Goal: Task Accomplishment & Management: Use online tool/utility

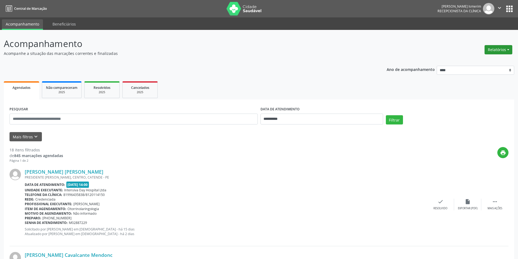
click at [495, 53] on button "Relatórios" at bounding box center [499, 49] width 28 height 9
click at [485, 63] on link "Agendamentos" at bounding box center [483, 62] width 58 height 8
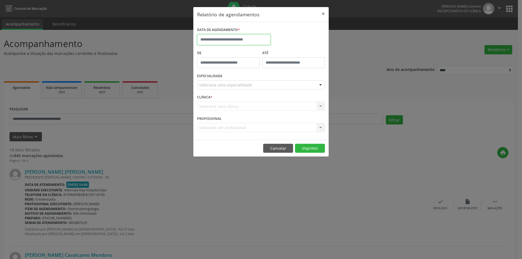
click at [216, 38] on input "text" at bounding box center [233, 39] width 73 height 11
click at [201, 53] on icon at bounding box center [202, 52] width 4 height 4
select select "*"
click at [237, 110] on span "27" at bounding box center [239, 111] width 11 height 11
type input "**********"
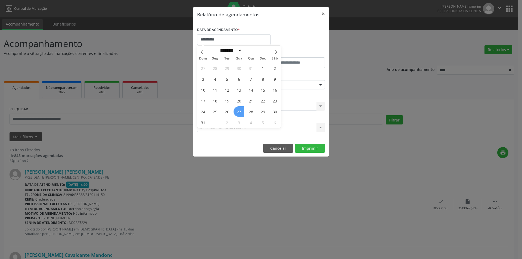
click at [240, 109] on span "27" at bounding box center [239, 111] width 11 height 11
click at [292, 84] on div "Seleciona uma especialidade" at bounding box center [261, 84] width 128 height 9
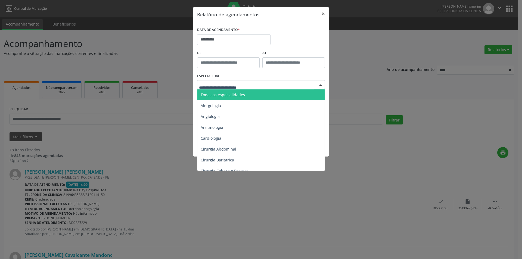
click at [268, 95] on span "Todas as especialidades" at bounding box center [261, 94] width 128 height 11
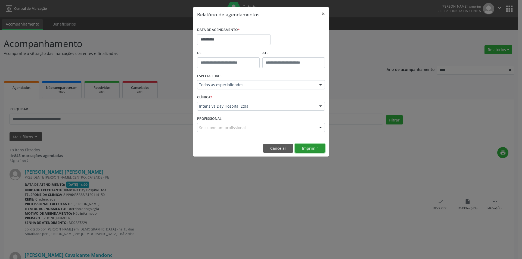
click at [307, 147] on button "Imprimir" at bounding box center [310, 148] width 30 height 9
click at [323, 14] on button "×" at bounding box center [323, 13] width 11 height 13
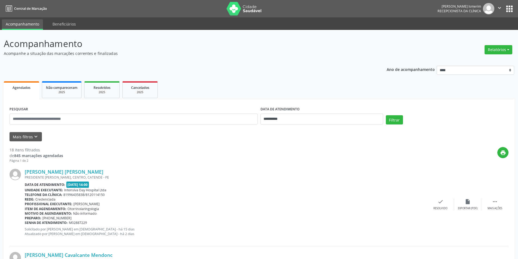
click at [208, 171] on div "[PERSON_NAME] [PERSON_NAME]" at bounding box center [226, 172] width 402 height 6
click at [281, 221] on div "Senha de atendimento: M02887229" at bounding box center [226, 223] width 402 height 5
click at [251, 179] on div "PRESIDENTE [PERSON_NAME], CENTRO, CATENDE - PE" at bounding box center [226, 177] width 402 height 5
click at [452, 177] on div "[PERSON_NAME] [PERSON_NAME] PRESIDENTE [PERSON_NAME], CENTRO, CATENDE - PE Data…" at bounding box center [259, 204] width 499 height 83
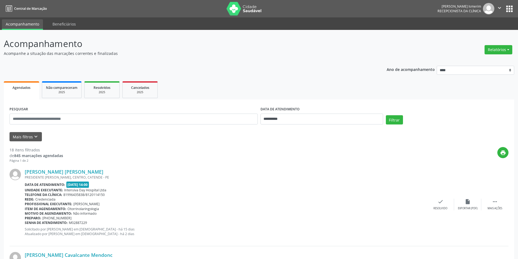
click at [230, 225] on div "Senha de atendimento: M02887229" at bounding box center [226, 223] width 402 height 5
click at [228, 201] on div "Rede: Credenciada" at bounding box center [226, 199] width 402 height 5
click at [287, 176] on div "PRESIDENTE [PERSON_NAME], CENTRO, CATENDE - PE" at bounding box center [226, 177] width 402 height 5
click at [286, 173] on div "[PERSON_NAME] [PERSON_NAME]" at bounding box center [226, 172] width 402 height 6
